Goal: Transaction & Acquisition: Book appointment/travel/reservation

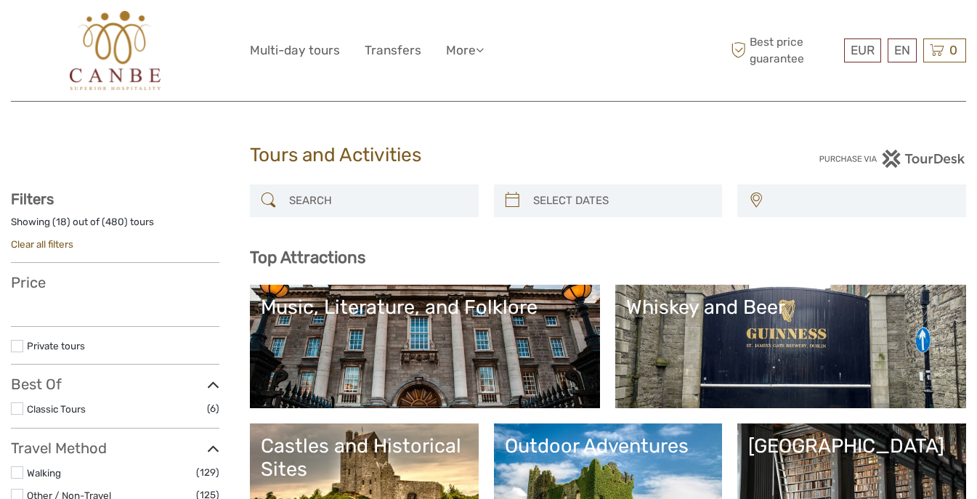
select select
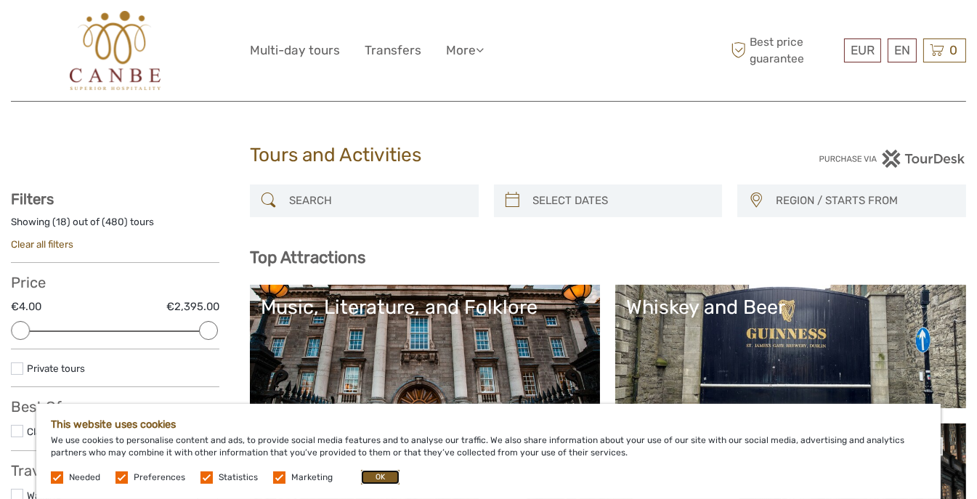
click at [365, 479] on button "OK" at bounding box center [380, 477] width 38 height 15
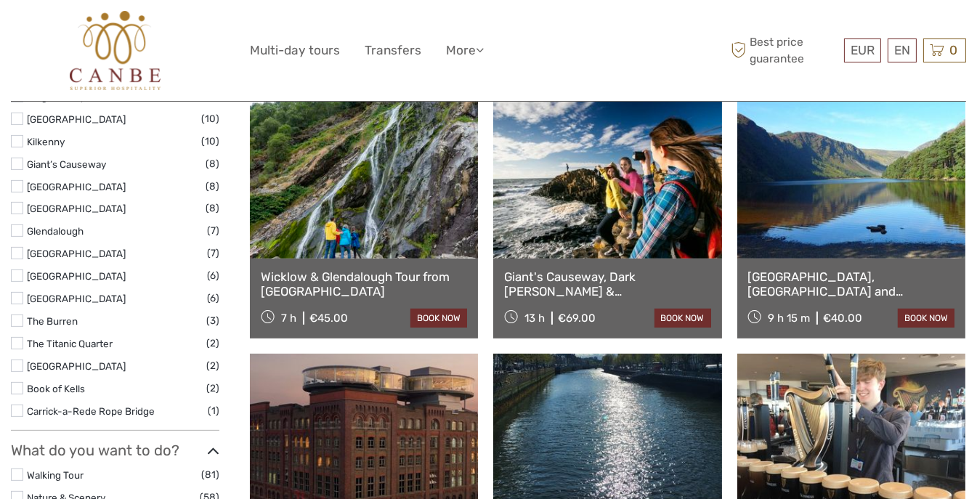
scroll to position [784, 0]
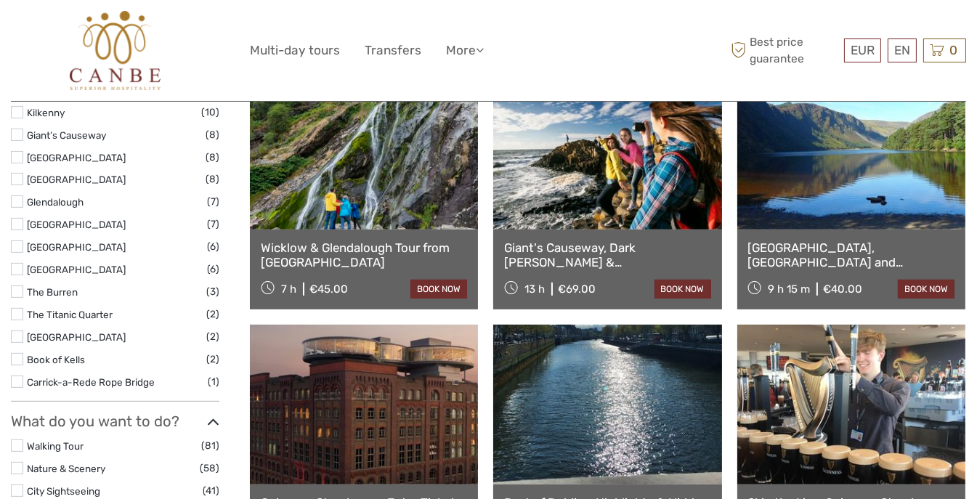
click at [404, 197] on link at bounding box center [364, 150] width 228 height 160
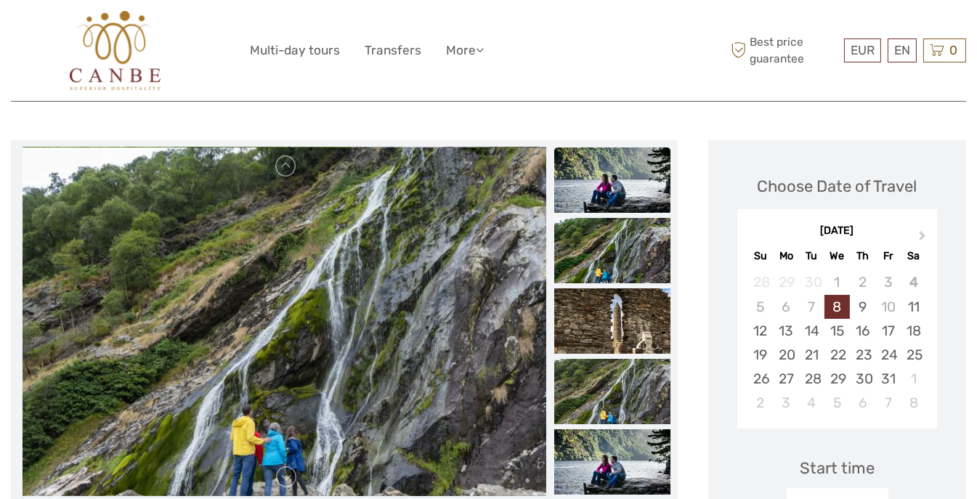
scroll to position [145, 0]
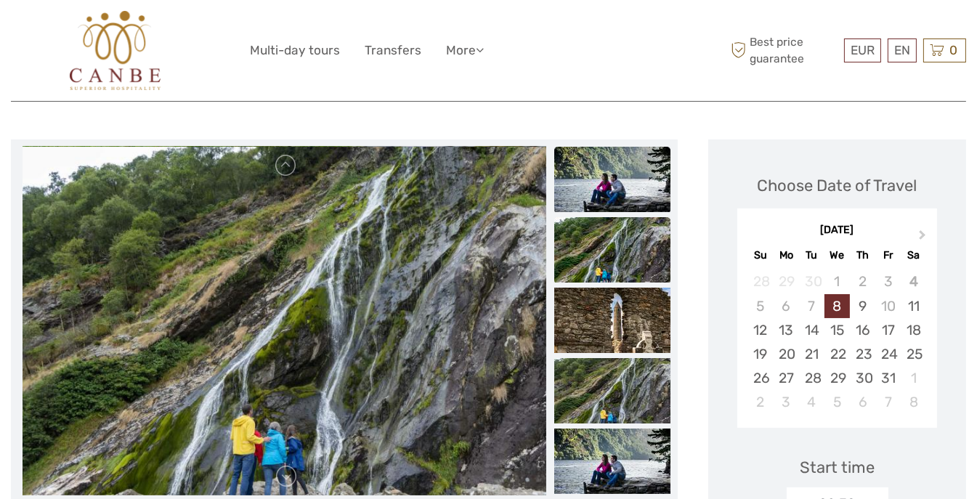
click at [619, 272] on img at bounding box center [612, 249] width 116 height 65
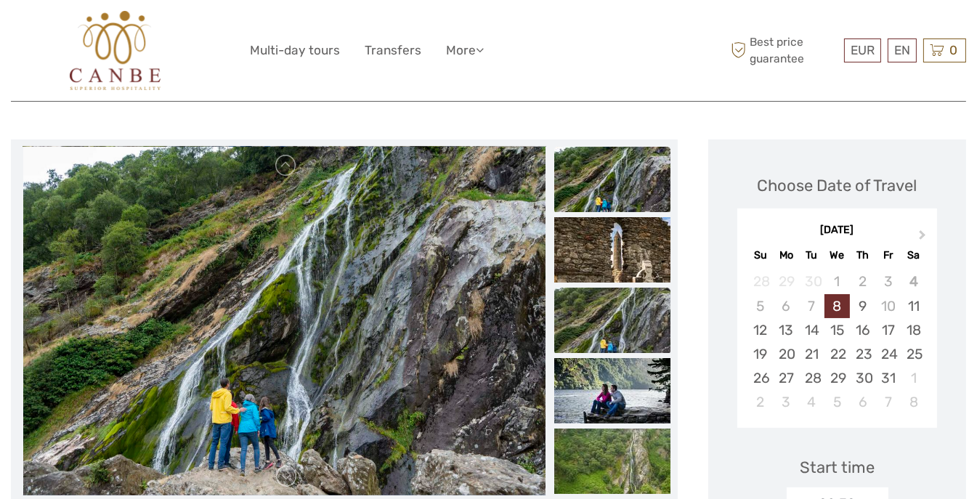
click at [611, 318] on img at bounding box center [612, 320] width 116 height 65
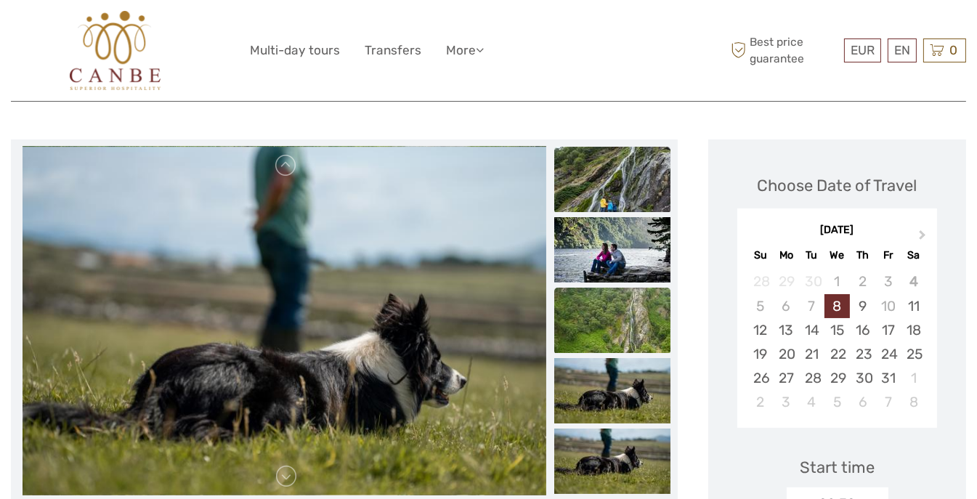
click at [611, 334] on img at bounding box center [612, 320] width 116 height 65
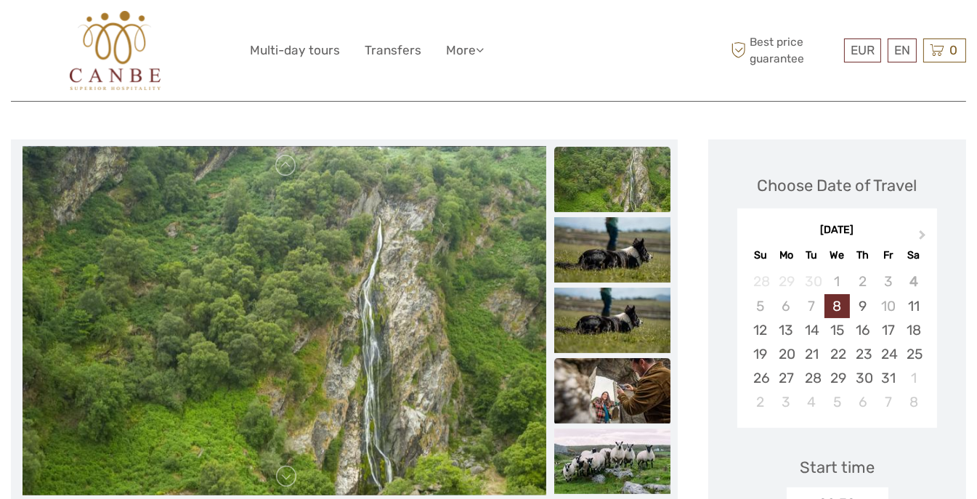
click at [614, 407] on img at bounding box center [612, 390] width 116 height 65
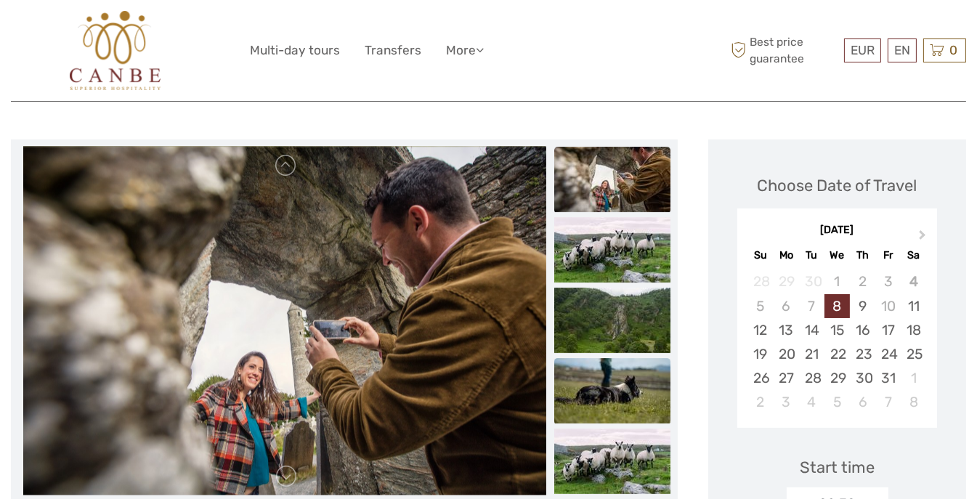
click at [614, 410] on img at bounding box center [612, 390] width 116 height 65
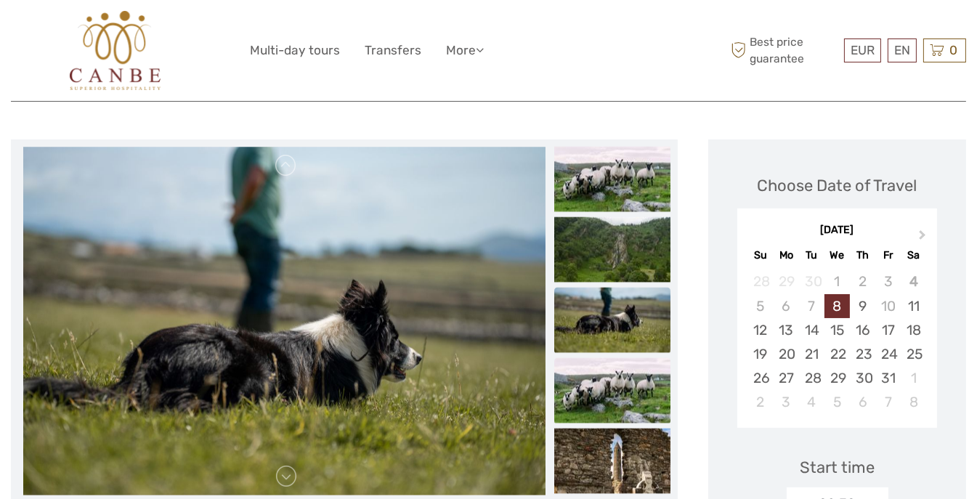
click at [614, 413] on img at bounding box center [612, 390] width 116 height 65
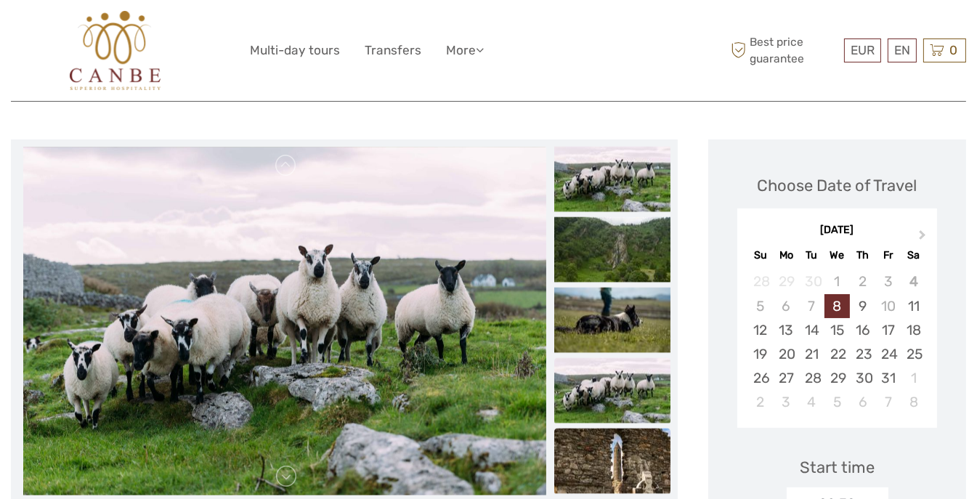
click at [614, 457] on img at bounding box center [612, 460] width 116 height 65
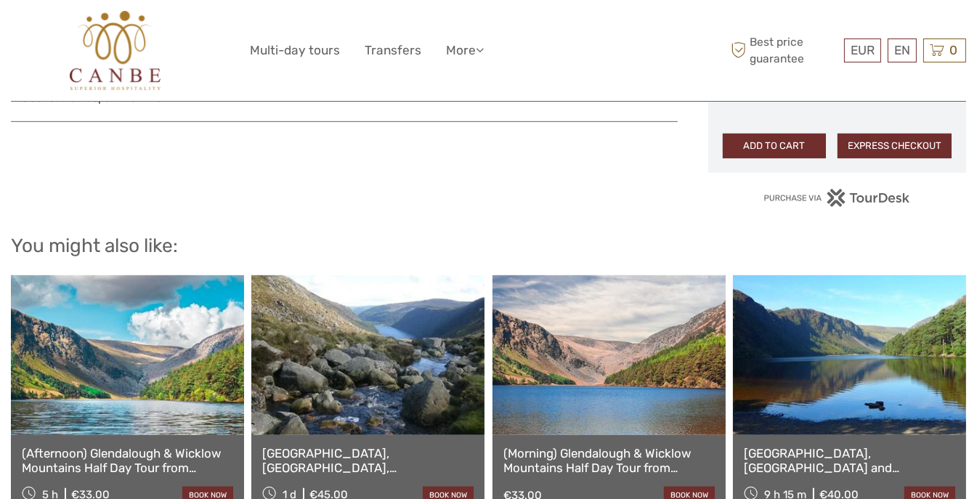
scroll to position [1220, 0]
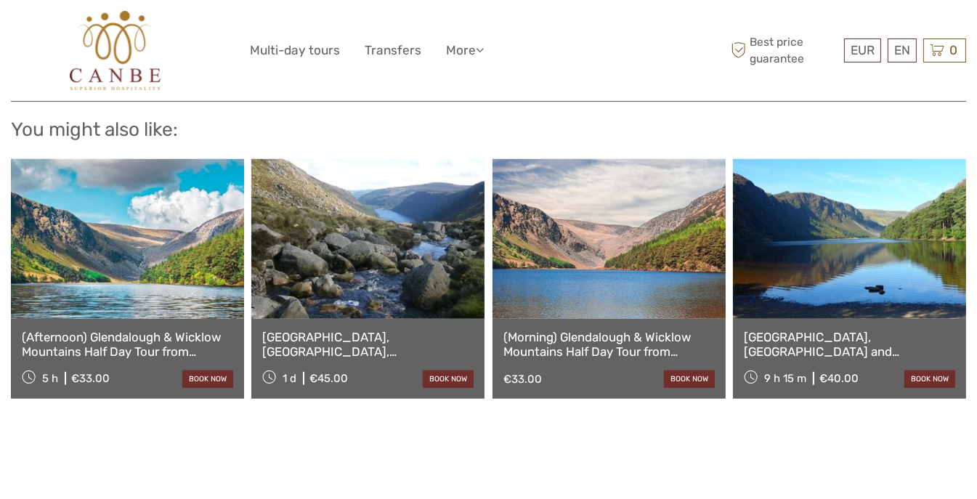
click at [158, 280] on link at bounding box center [127, 239] width 233 height 160
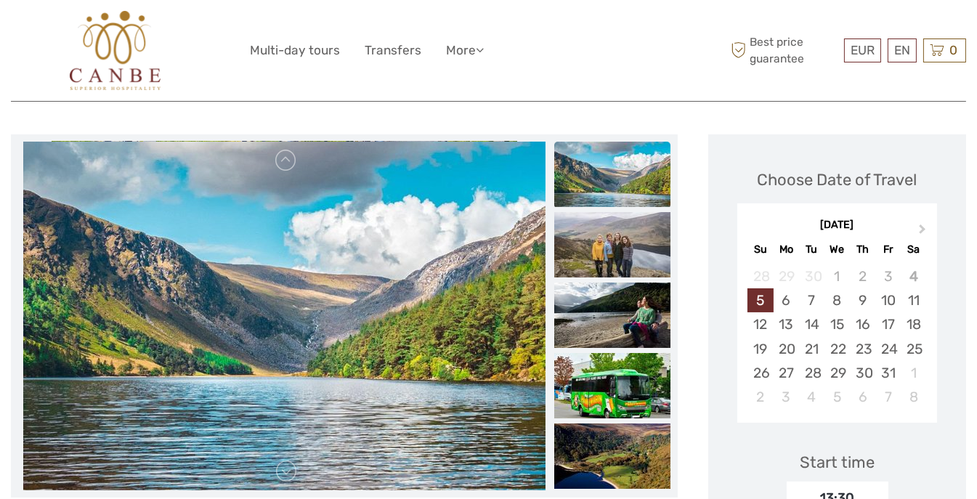
scroll to position [186, 0]
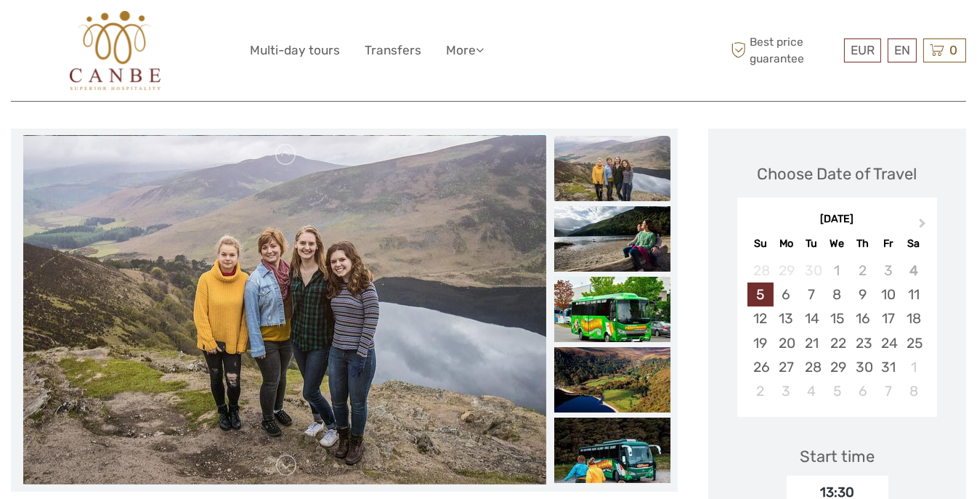
click at [520, 276] on img at bounding box center [284, 310] width 523 height 349
click at [594, 215] on img at bounding box center [612, 238] width 116 height 65
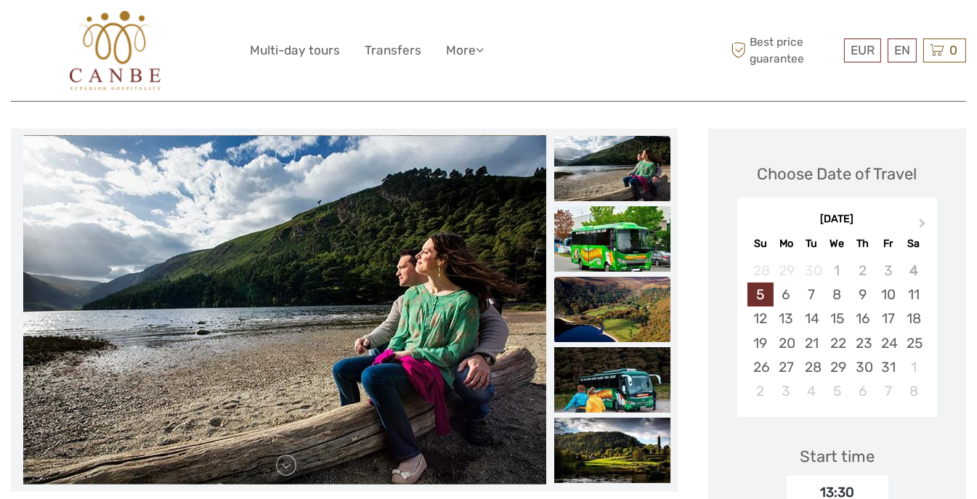
click at [605, 281] on img at bounding box center [612, 309] width 116 height 65
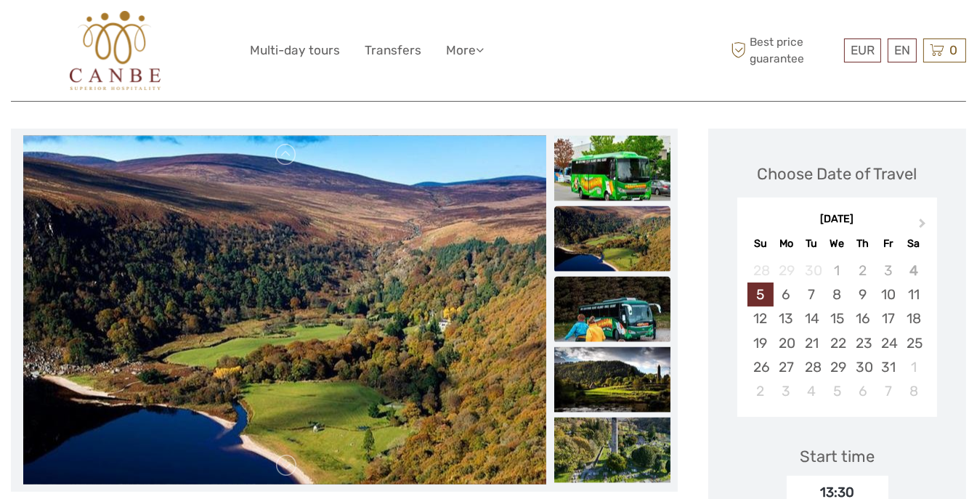
click at [605, 298] on img at bounding box center [612, 308] width 116 height 65
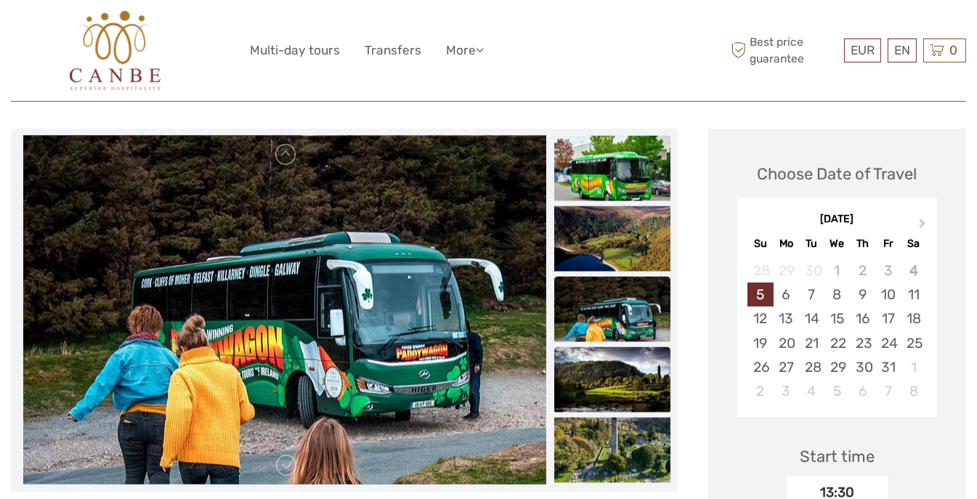
click at [602, 349] on img at bounding box center [612, 378] width 116 height 65
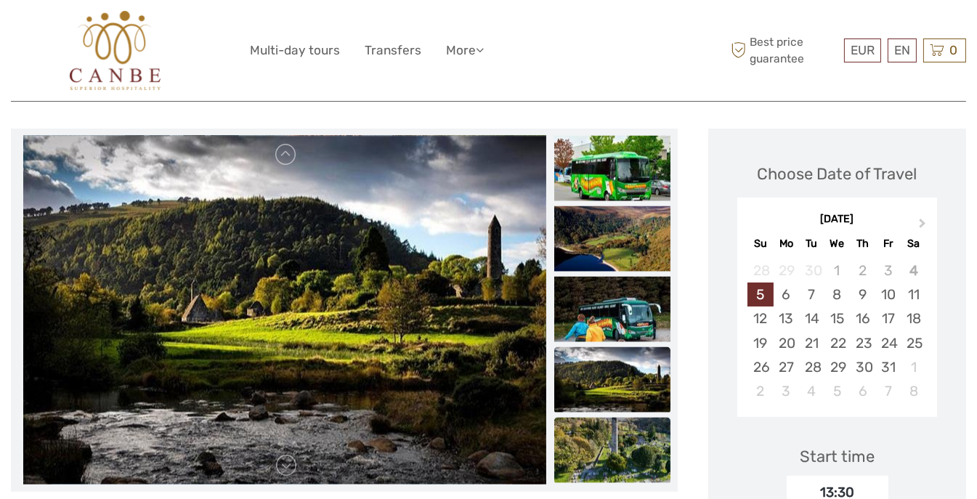
click at [600, 423] on img at bounding box center [612, 449] width 116 height 65
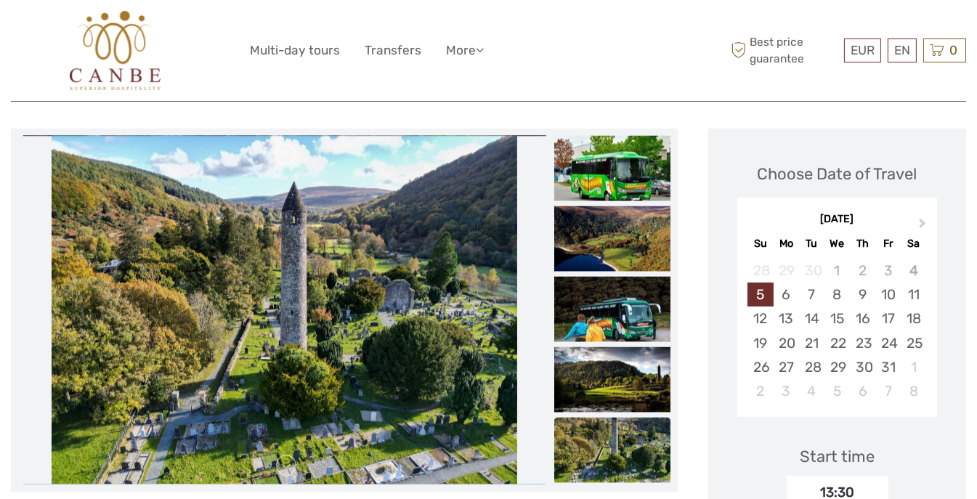
click at [600, 423] on img at bounding box center [612, 449] width 116 height 65
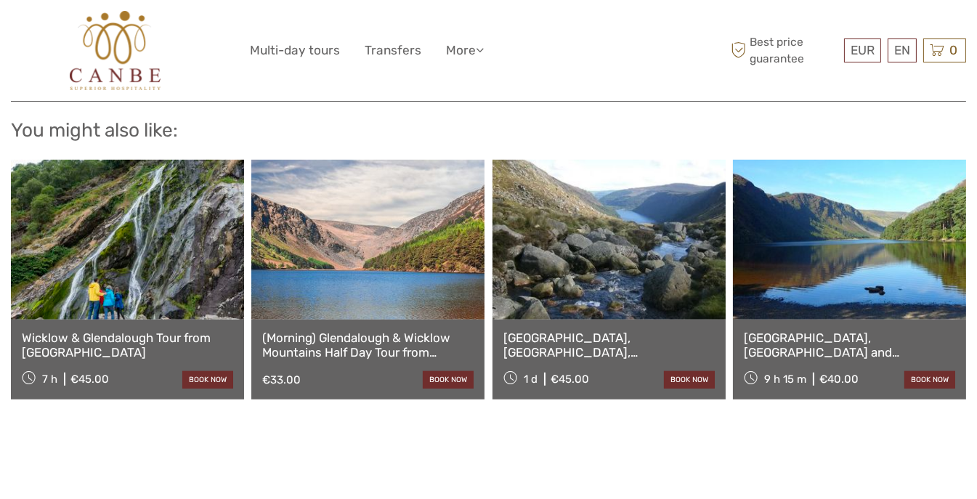
scroll to position [1229, 0]
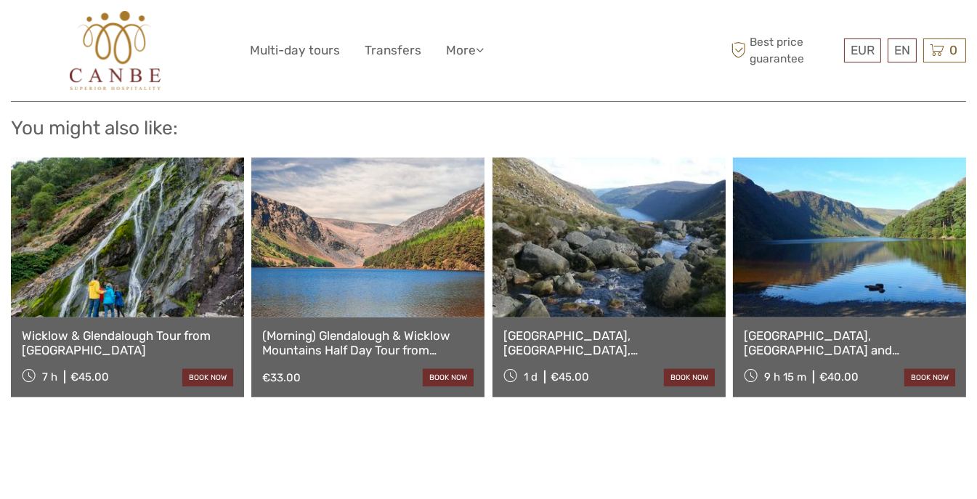
click at [404, 328] on link "(Morning) Glendalough & Wicklow Mountains Half Day Tour from [GEOGRAPHIC_DATA]" at bounding box center [367, 343] width 211 height 30
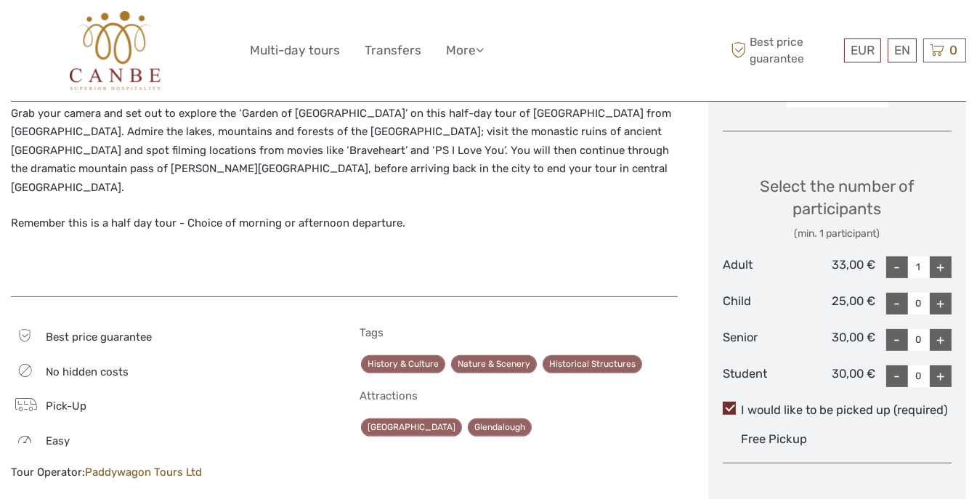
scroll to position [519, 0]
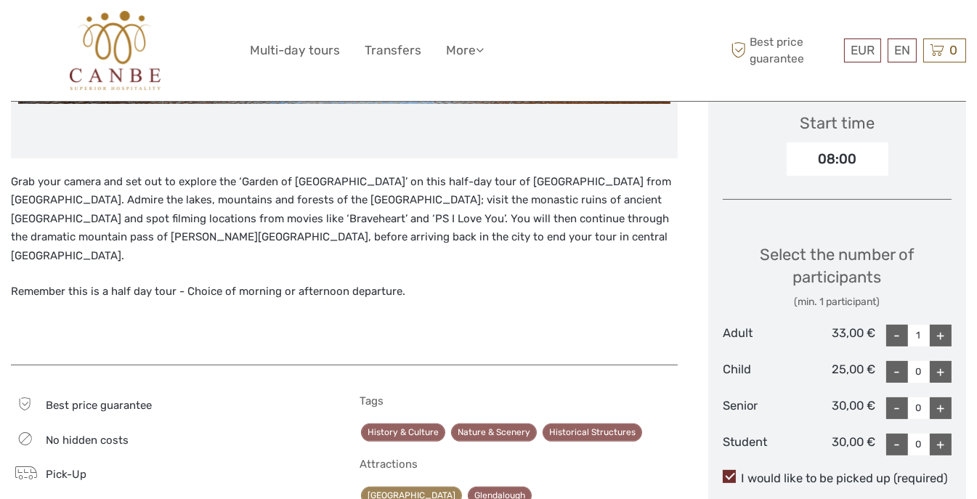
click at [402, 487] on link "[GEOGRAPHIC_DATA]" at bounding box center [411, 496] width 101 height 18
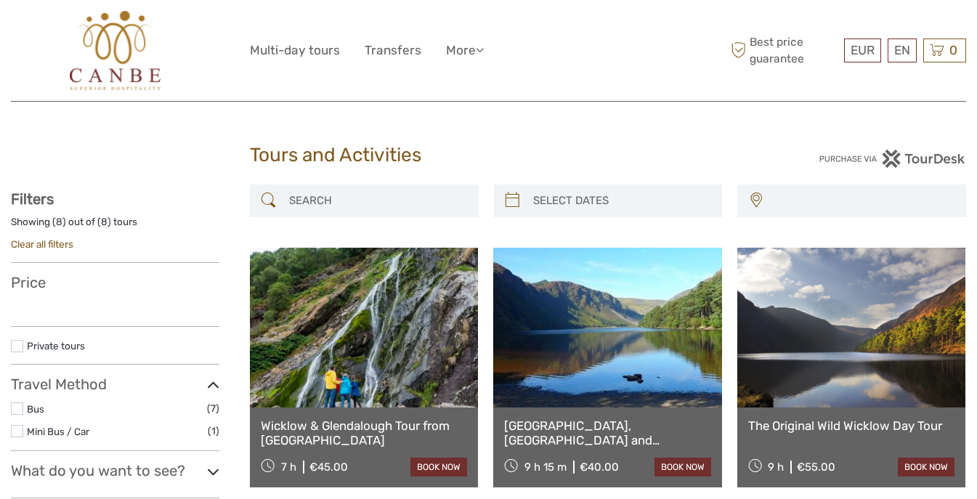
select select
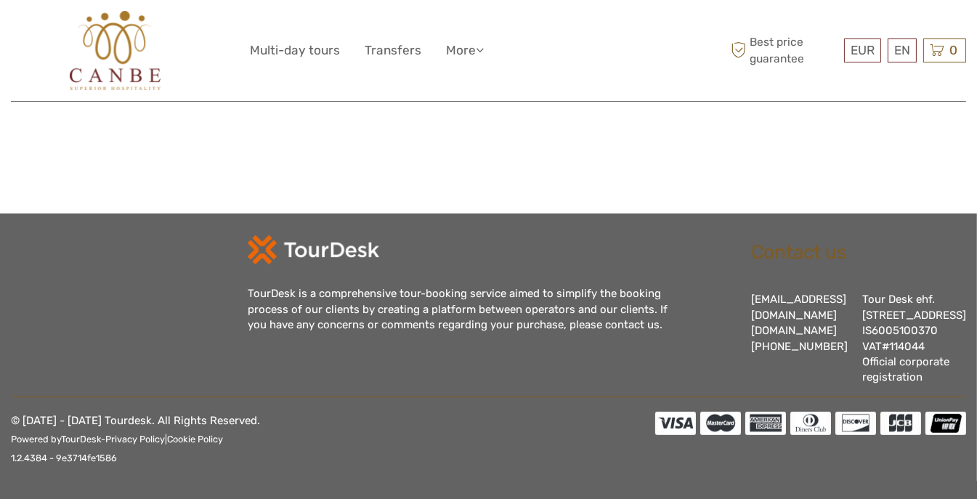
scroll to position [1010, 0]
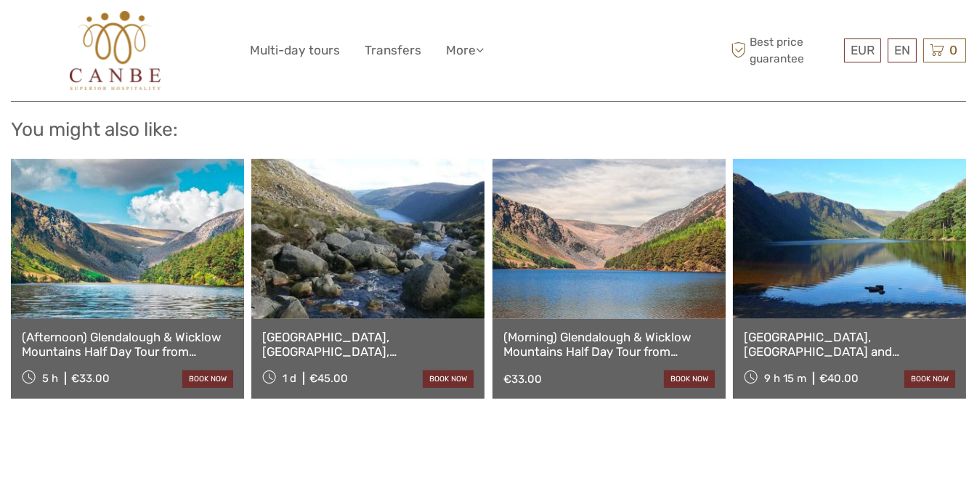
scroll to position [1181, 0]
